Goal: Information Seeking & Learning: Learn about a topic

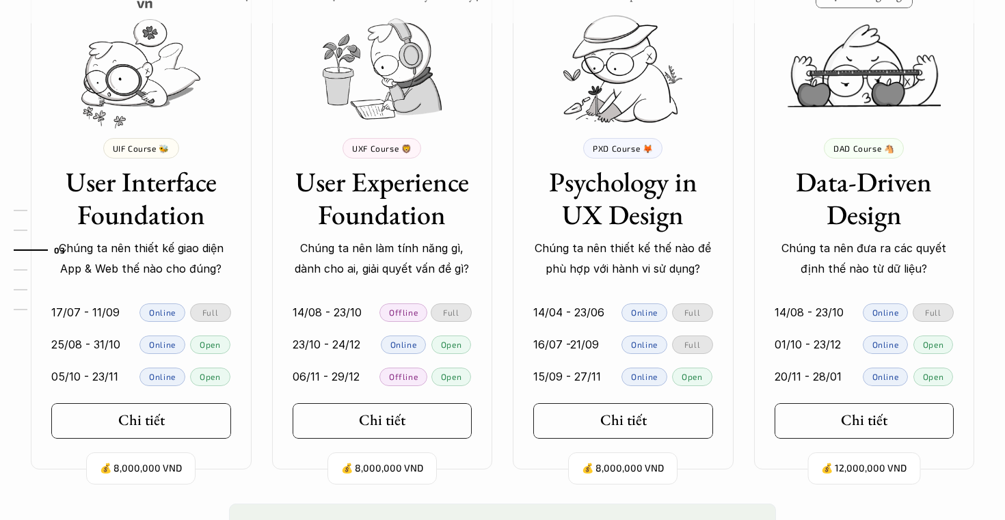
scroll to position [1289, 0]
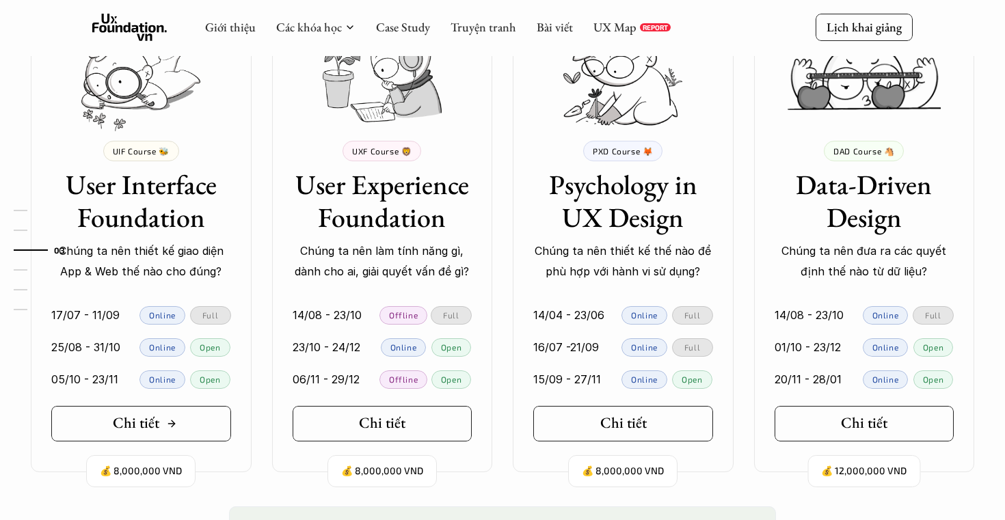
click at [204, 424] on link "Chi tiết" at bounding box center [141, 424] width 180 height 36
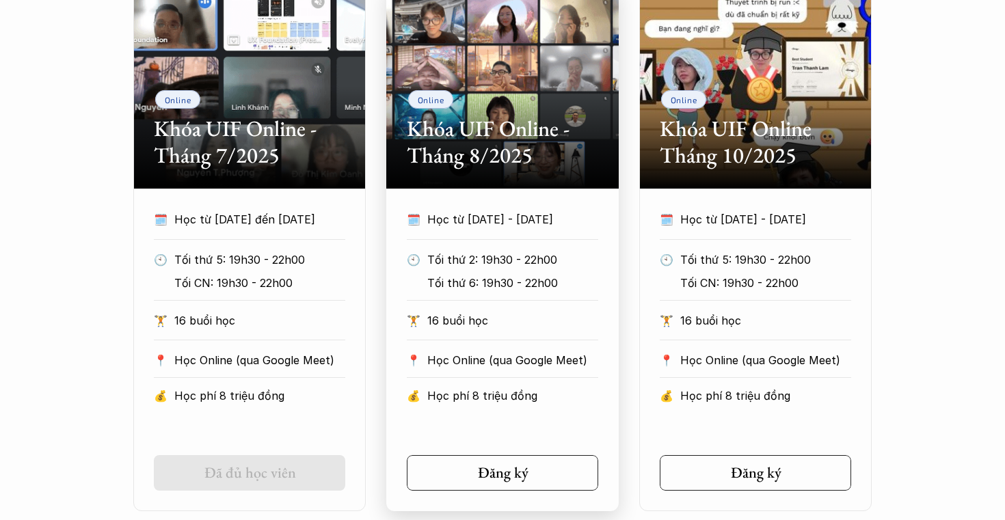
scroll to position [720, 0]
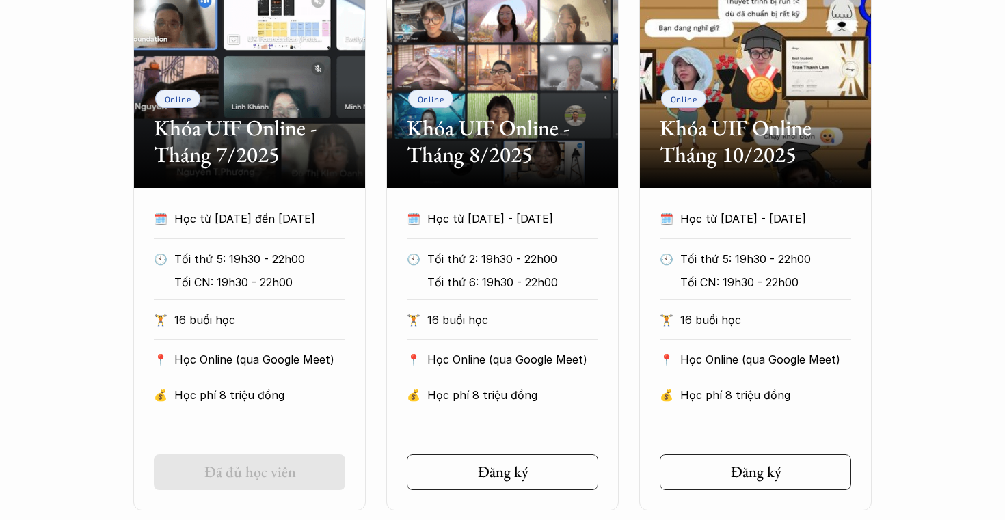
click at [92, 290] on div "Online Khóa UIF Online - Tháng 7/2025 🗓️ Học từ [DATE] đến [DATE] 🕙 Tối thứ 5: …" at bounding box center [502, 247] width 820 height 528
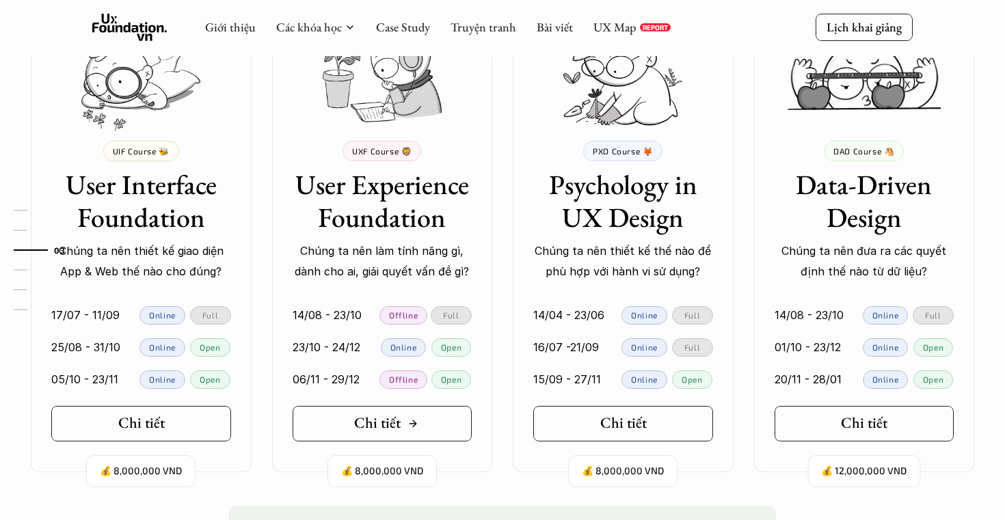
click at [356, 437] on link "Chi tiết" at bounding box center [382, 424] width 180 height 36
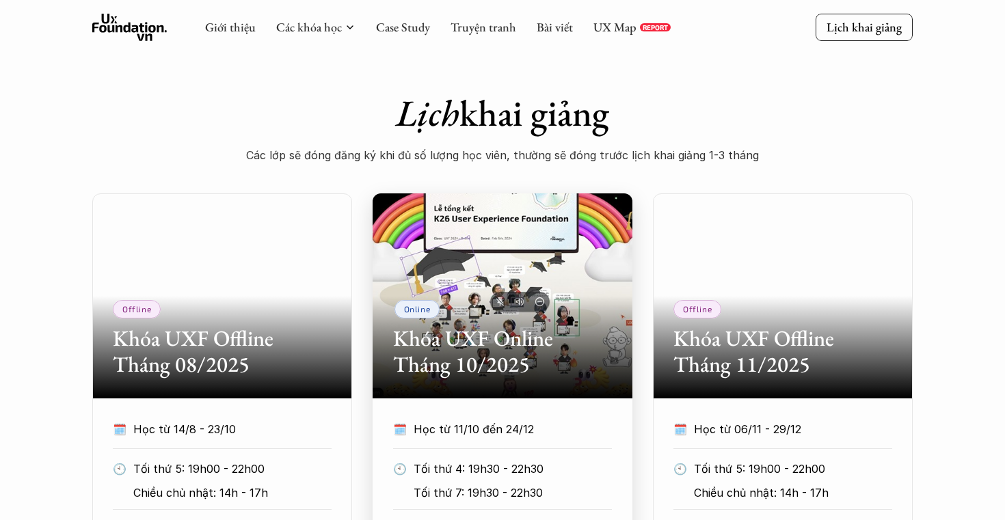
scroll to position [462, 0]
